Goal: Entertainment & Leisure: Consume media (video, audio)

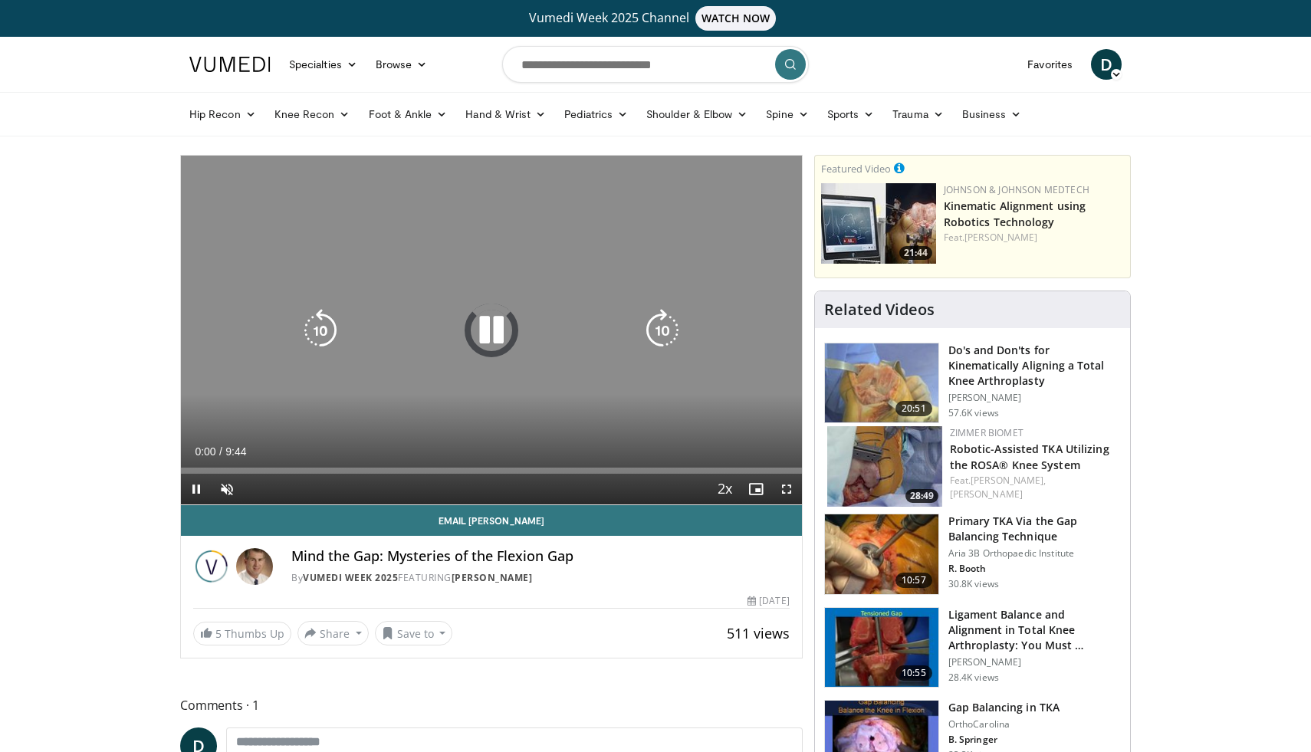
click at [488, 327] on icon "Video Player" at bounding box center [491, 330] width 43 height 43
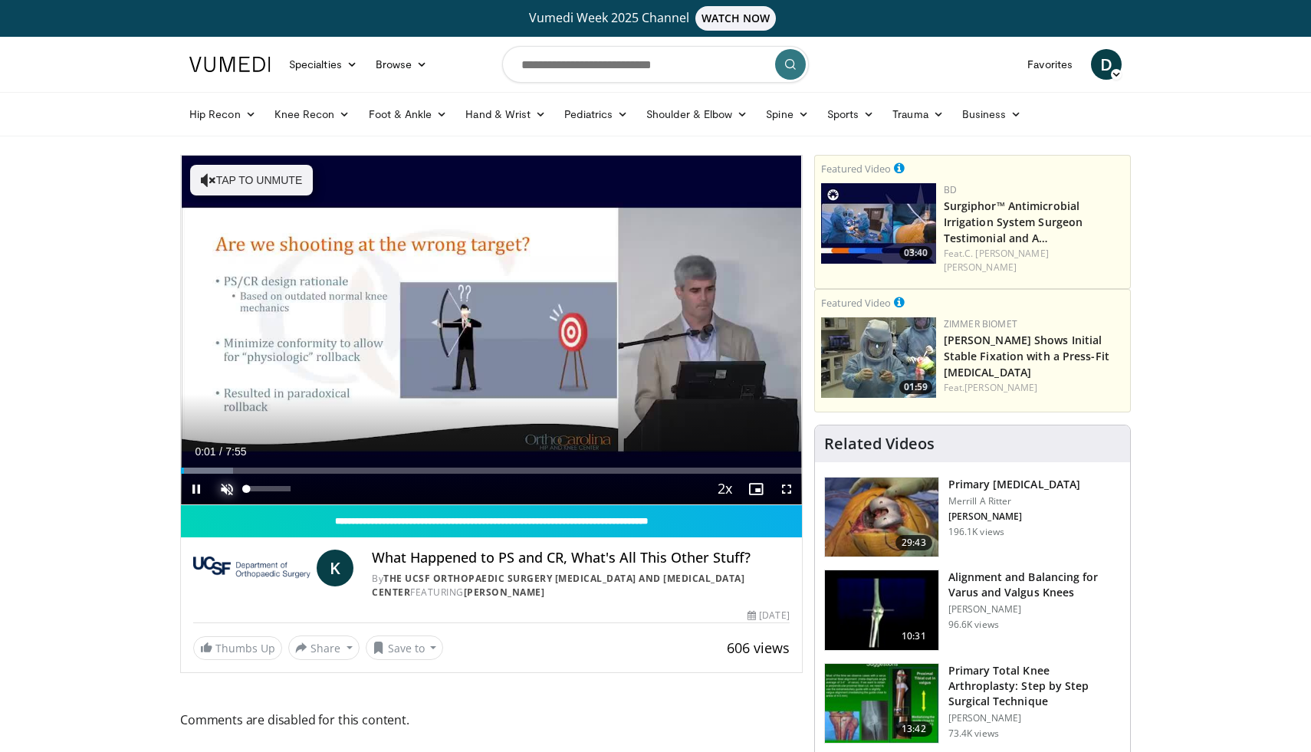
click at [230, 488] on span "Video Player" at bounding box center [227, 489] width 31 height 31
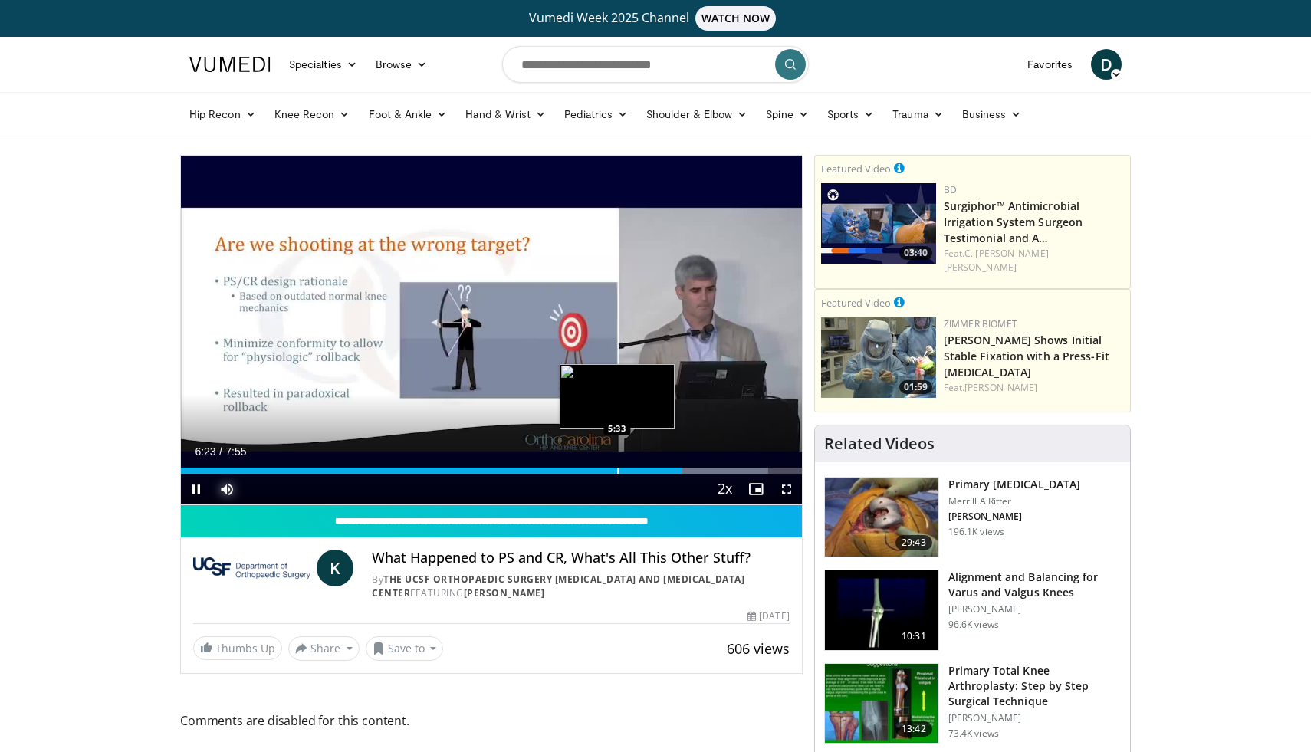
click at [617, 472] on div "Progress Bar" at bounding box center [618, 471] width 2 height 6
click at [595, 472] on div "Progress Bar" at bounding box center [596, 471] width 2 height 6
click at [589, 472] on div "Progress Bar" at bounding box center [590, 471] width 2 height 6
click at [572, 471] on div "Progress Bar" at bounding box center [573, 471] width 2 height 6
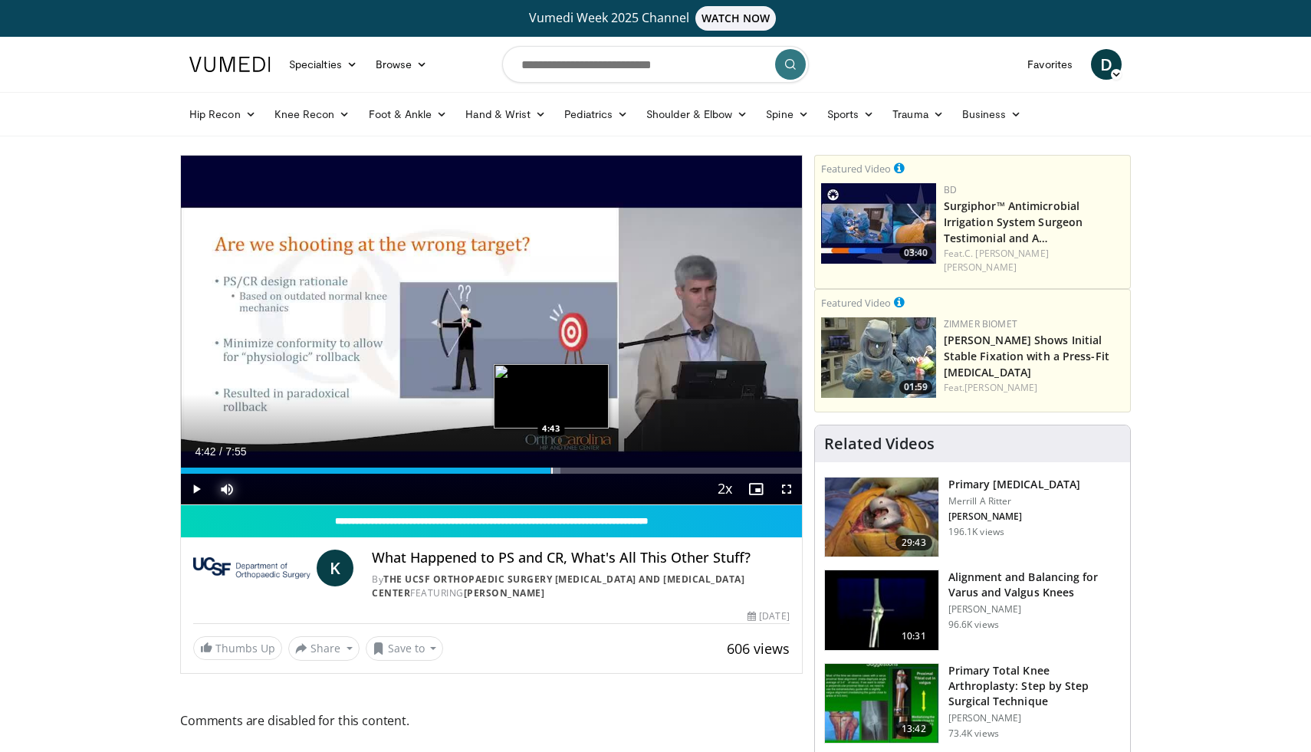
click at [551, 461] on div "Loaded : 61.11% 4:42 4:43" at bounding box center [491, 466] width 621 height 15
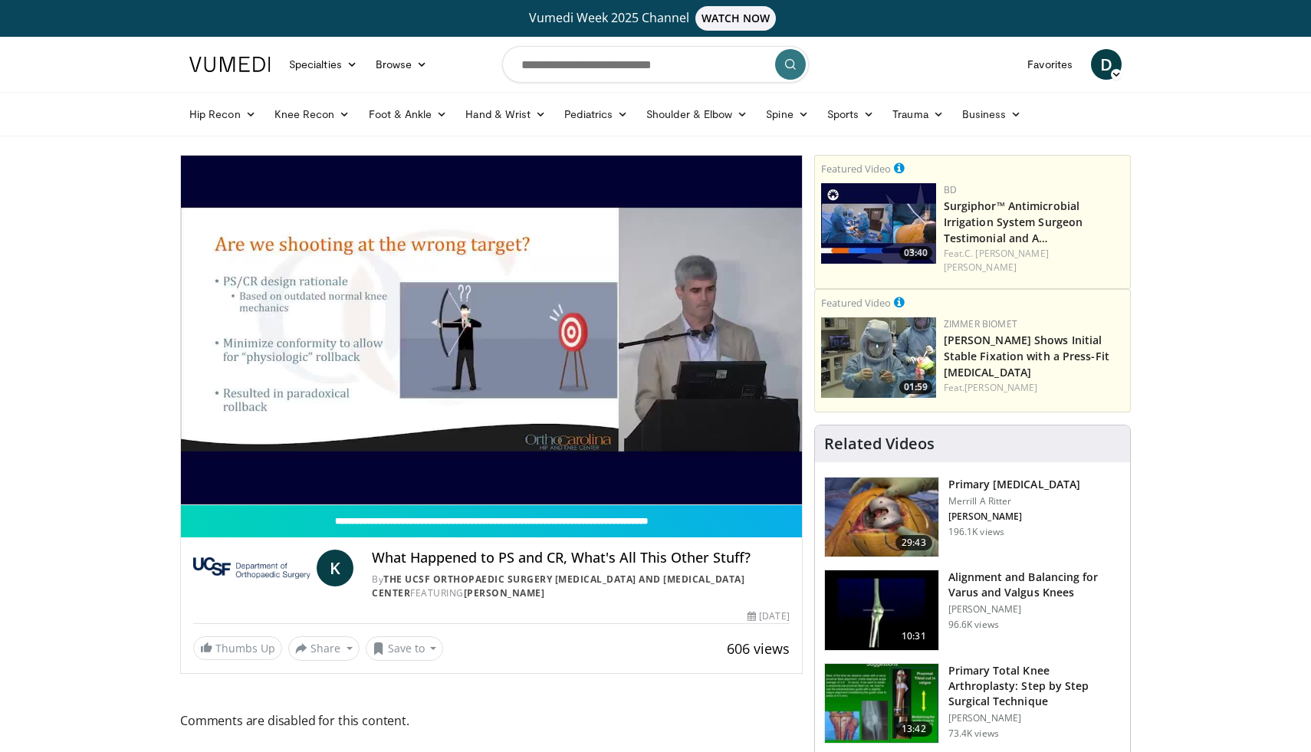
click at [212, 474] on button "Mute" at bounding box center [227, 489] width 31 height 31
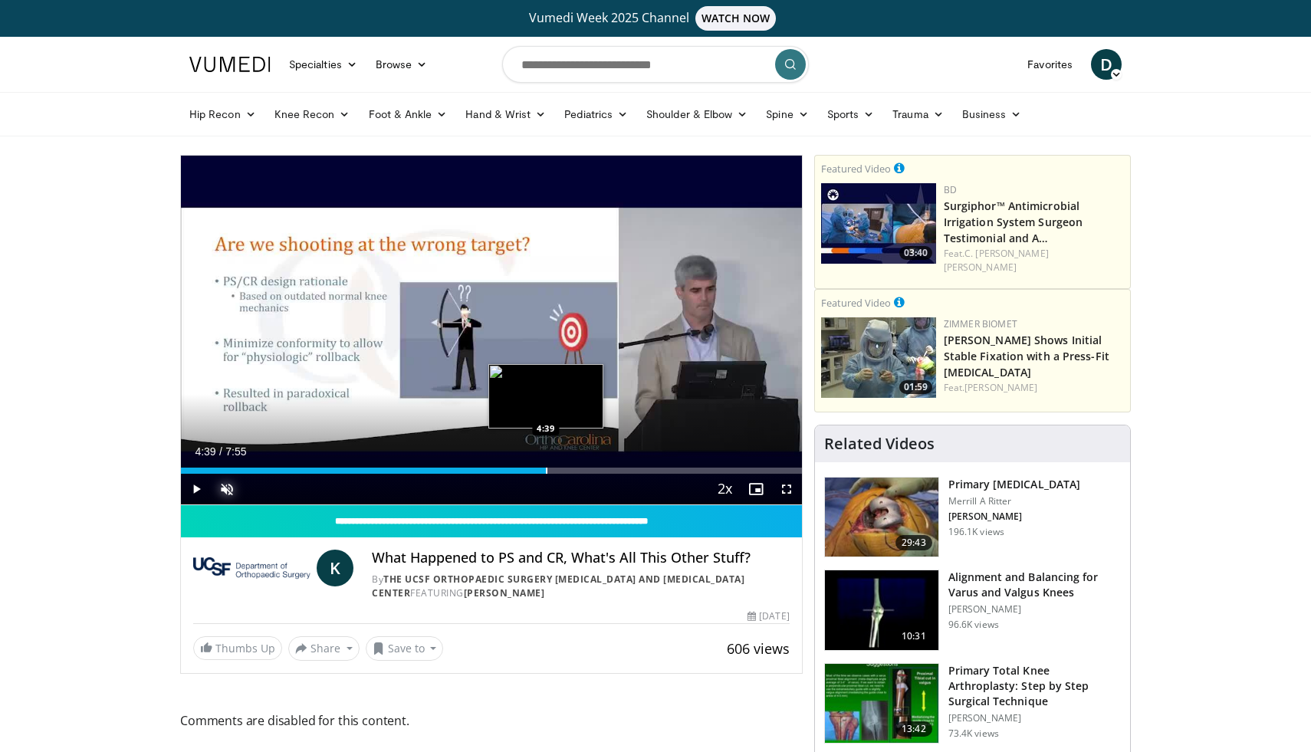
click at [546, 471] on div "Progress Bar" at bounding box center [547, 471] width 2 height 6
click at [227, 490] on span "Video Player" at bounding box center [227, 489] width 31 height 31
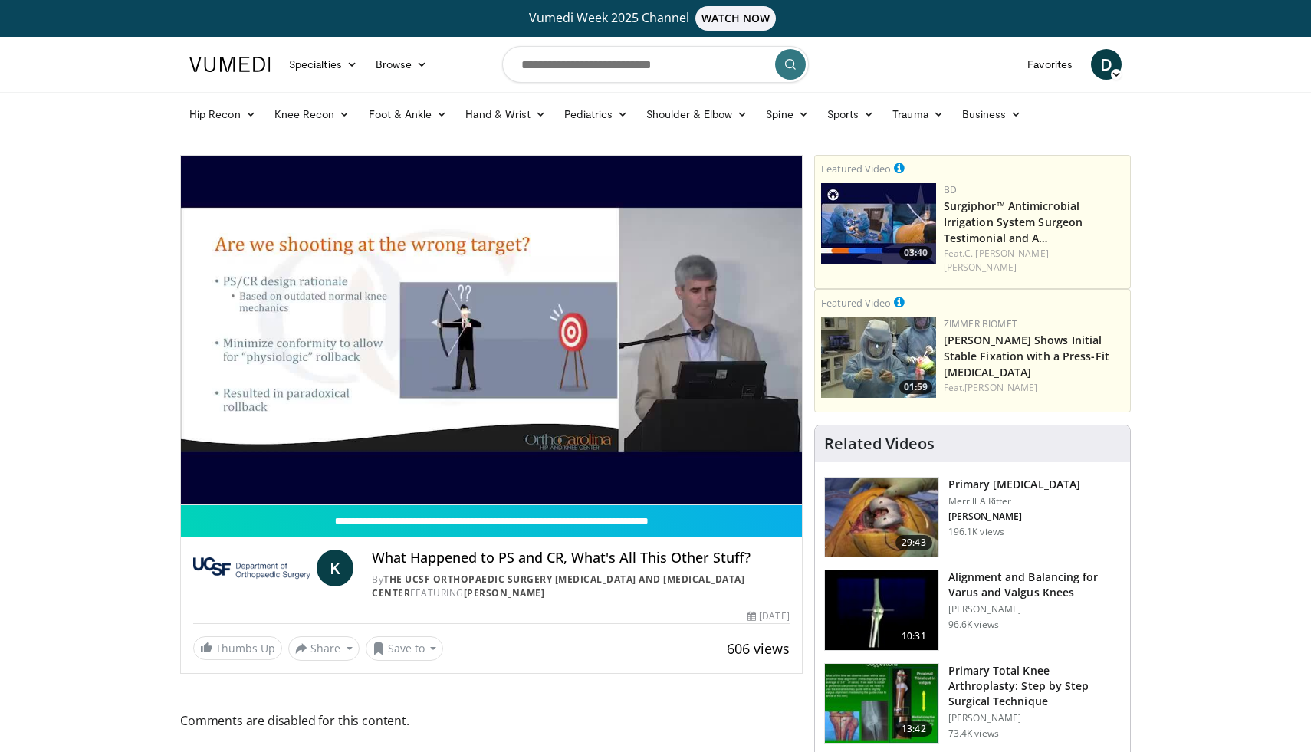
click at [212, 474] on button "Mute" at bounding box center [227, 489] width 31 height 31
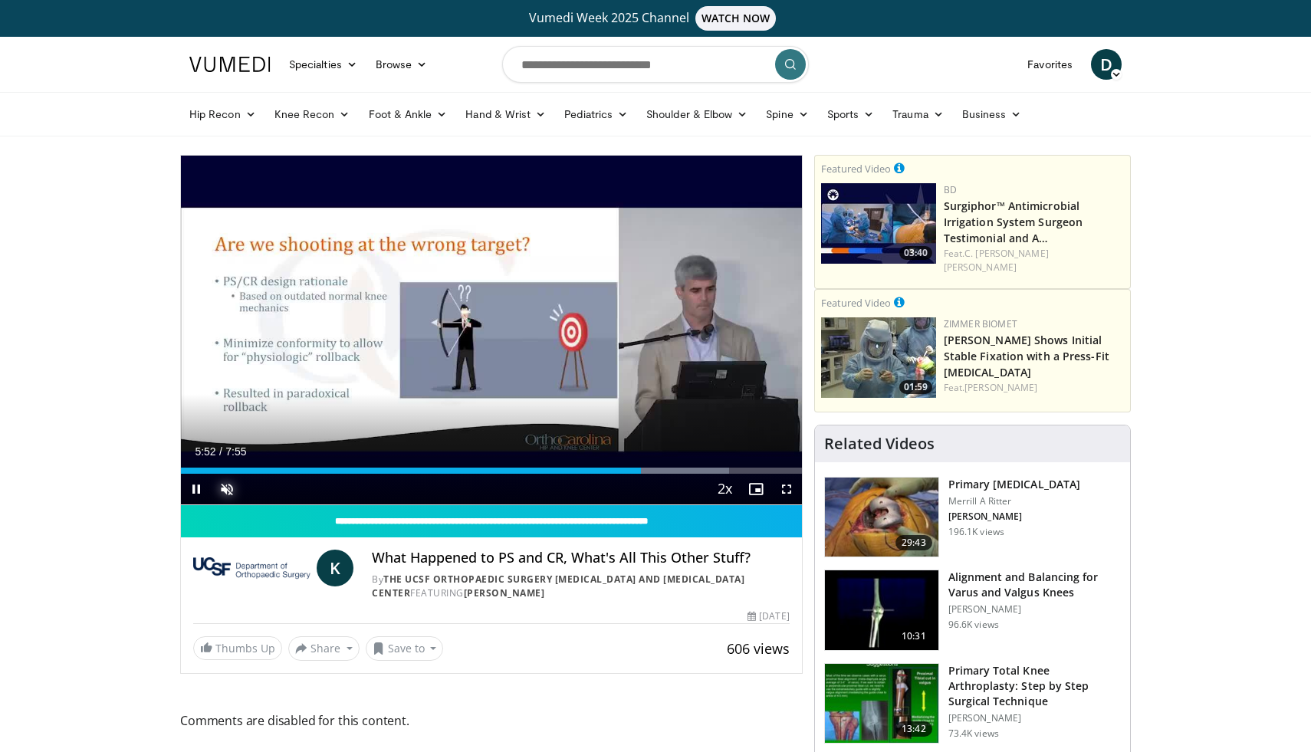
click at [212, 474] on button "Unmute" at bounding box center [227, 489] width 31 height 31
